Goal: Information Seeking & Learning: Learn about a topic

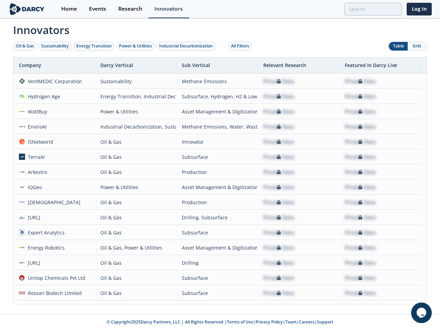
click at [25, 46] on div "Oil & Gas" at bounding box center [25, 46] width 18 height 6
click at [55, 46] on div "Sustainability" at bounding box center [55, 46] width 28 height 6
click at [94, 46] on div "Energy Transition" at bounding box center [93, 46] width 35 height 6
click at [136, 46] on div "Power & Utilities" at bounding box center [135, 46] width 33 height 6
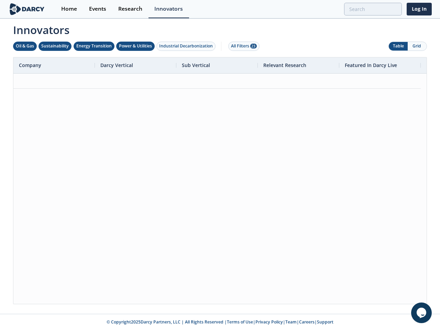
click at [188, 46] on div "Industrial Decarbonization" at bounding box center [186, 46] width 54 height 6
